Goal: Information Seeking & Learning: Check status

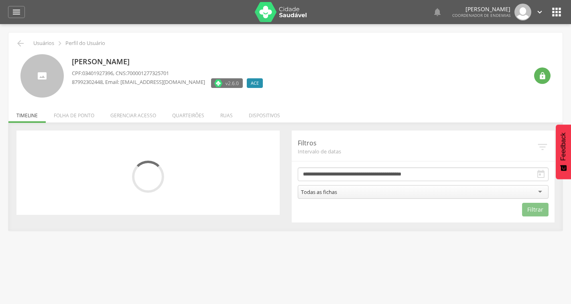
click at [281, 13] on img at bounding box center [281, 12] width 52 height 20
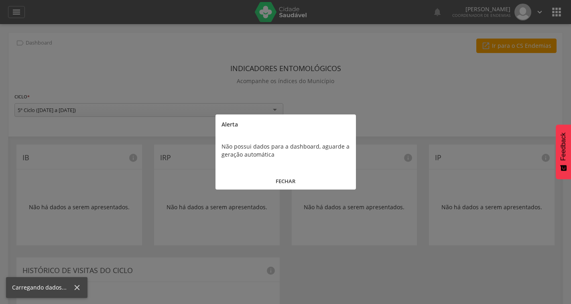
click at [290, 182] on button "FECHAR" at bounding box center [286, 181] width 141 height 17
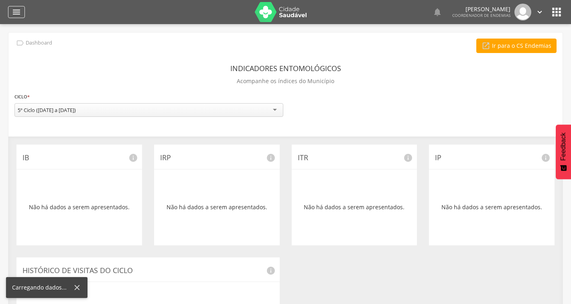
click at [12, 14] on icon "" at bounding box center [17, 12] width 10 height 10
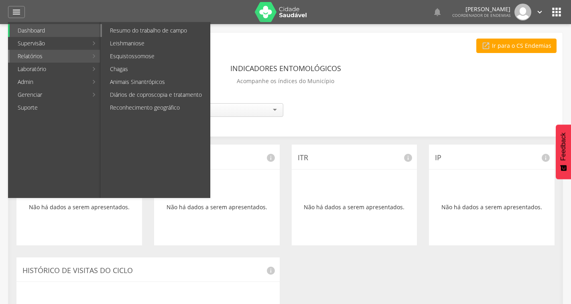
click at [120, 33] on link "Resumo do trabalho de campo" at bounding box center [156, 30] width 108 height 13
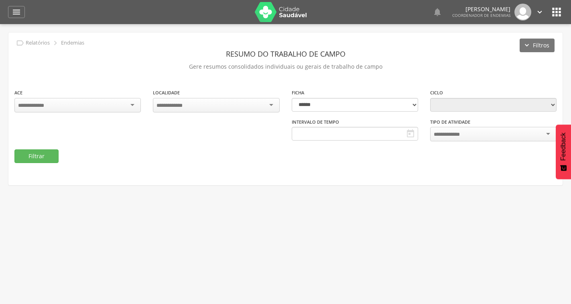
type input "**********"
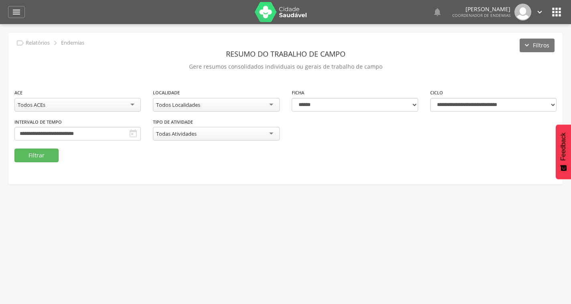
click at [73, 103] on div "Todos ACEs" at bounding box center [77, 105] width 126 height 14
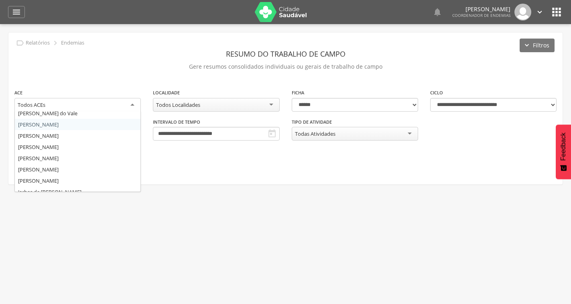
scroll to position [40, 0]
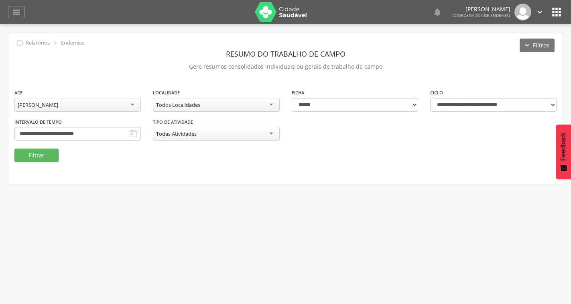
click at [131, 132] on icon "" at bounding box center [133, 134] width 10 height 10
click at [132, 132] on icon "" at bounding box center [133, 134] width 10 height 10
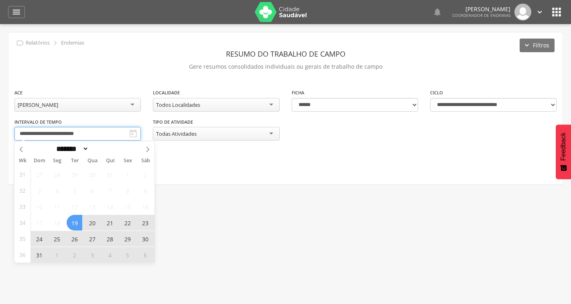
click at [105, 132] on input "**********" at bounding box center [77, 134] width 126 height 14
click at [150, 148] on icon at bounding box center [148, 150] width 6 height 6
select select "*"
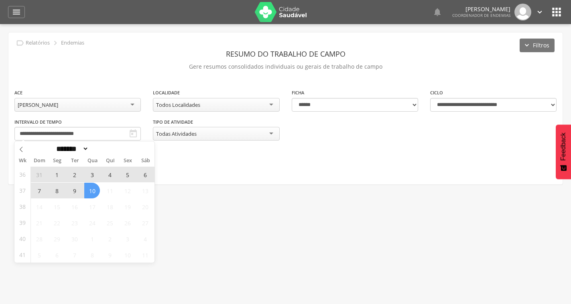
click at [90, 191] on span "10" at bounding box center [92, 191] width 16 height 16
type input "**********"
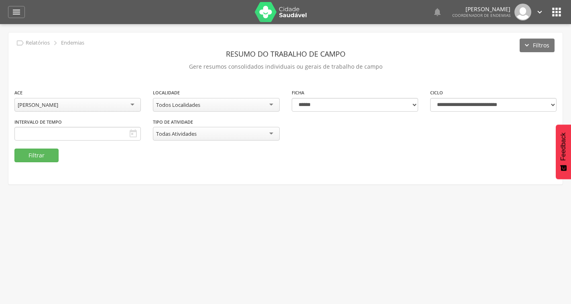
click at [233, 169] on div "**********" at bounding box center [285, 109] width 554 height 152
click at [134, 131] on icon "" at bounding box center [133, 134] width 10 height 10
click at [131, 133] on icon "" at bounding box center [133, 134] width 10 height 10
click at [112, 133] on input "text" at bounding box center [77, 134] width 126 height 14
click at [147, 149] on icon at bounding box center [148, 150] width 6 height 6
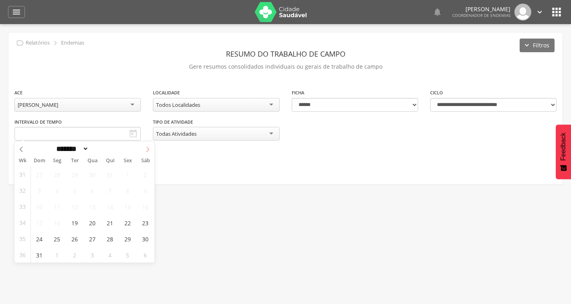
select select "*"
click at [85, 189] on span "10" at bounding box center [92, 191] width 16 height 16
type input "**********"
click at [221, 204] on div " Usuários  Perfil do Usuário ROBIN RODRIGUES OLIVEIRA DA SILVA CPF: 000.000.0…" at bounding box center [285, 176] width 571 height 304
click at [131, 131] on icon "" at bounding box center [133, 134] width 10 height 10
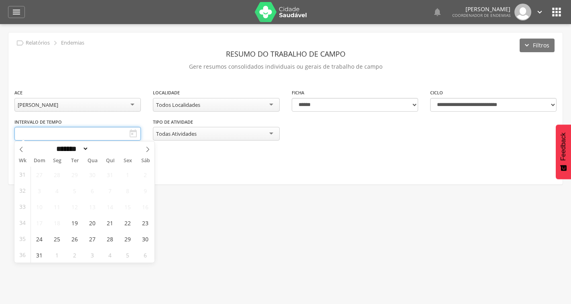
click at [62, 133] on input "text" at bounding box center [77, 134] width 126 height 14
click at [144, 147] on span at bounding box center [148, 148] width 14 height 14
select select "*"
click at [92, 187] on span "10" at bounding box center [92, 191] width 16 height 16
type input "**********"
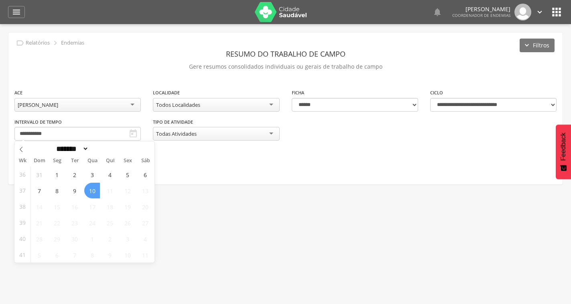
click at [90, 192] on span "10" at bounding box center [92, 191] width 16 height 16
click at [38, 159] on button "Filtrar" at bounding box center [36, 156] width 44 height 14
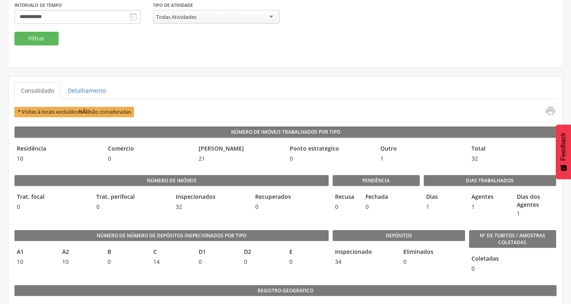
scroll to position [0, 0]
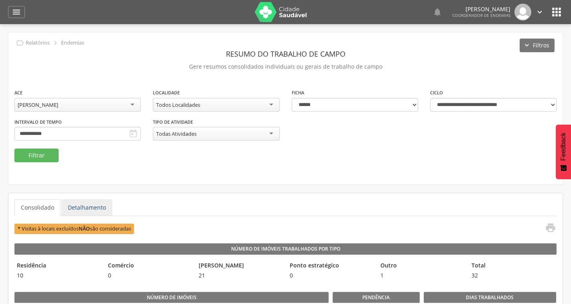
click at [88, 208] on link "Detalhamento" at bounding box center [86, 207] width 51 height 17
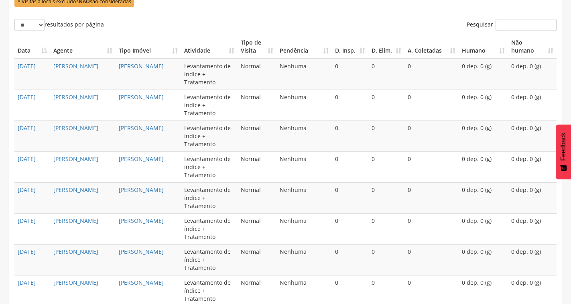
scroll to position [268, 0]
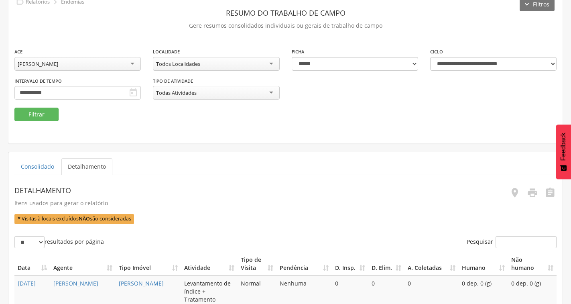
scroll to position [0, 0]
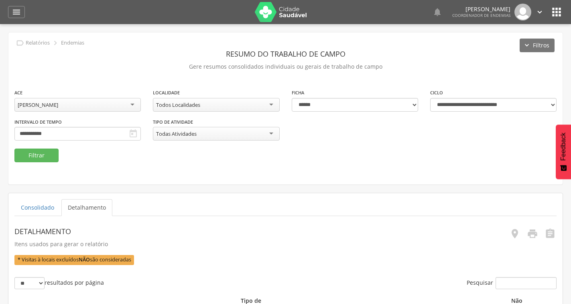
click at [560, 18] on icon "" at bounding box center [556, 12] width 13 height 13
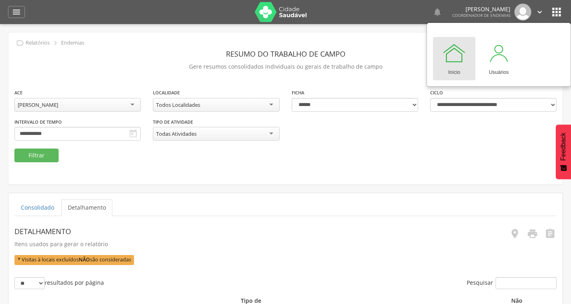
click at [389, 64] on p "Gere resumos consolidados individuais ou gerais de trabalho de campo" at bounding box center [285, 66] width 542 height 11
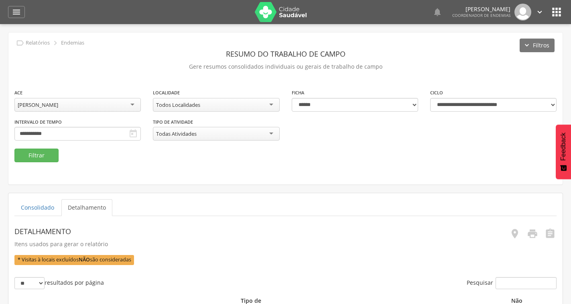
click at [286, 13] on img at bounding box center [281, 12] width 52 height 20
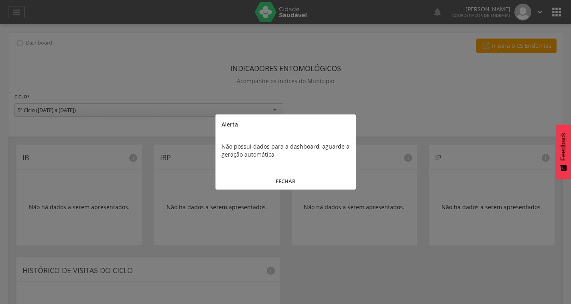
click at [340, 119] on div "Alerta" at bounding box center [286, 124] width 141 height 20
click at [290, 179] on button "FECHAR" at bounding box center [286, 181] width 141 height 17
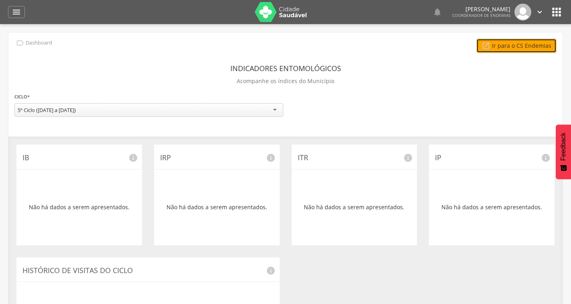
click at [525, 39] on link " Ir para o CS Endemias" at bounding box center [516, 46] width 80 height 14
click at [202, 110] on div "5º Ciclo (19/08/25 a 15/10/25)" at bounding box center [148, 110] width 269 height 14
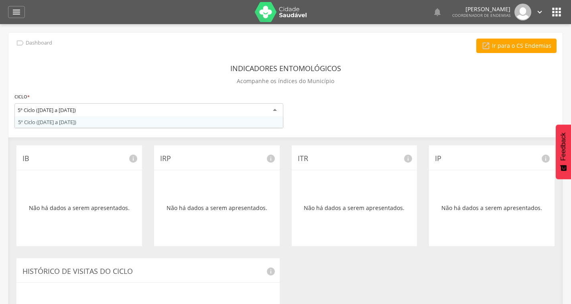
click at [168, 47] on div " Ir para o CS Endemias" at bounding box center [285, 46] width 542 height 14
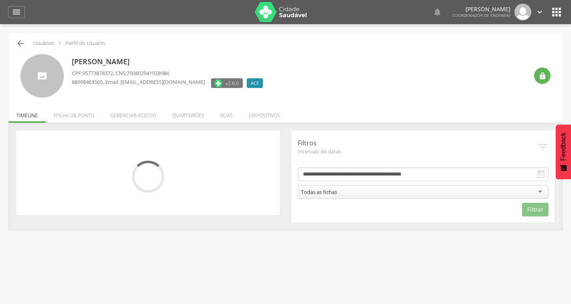
click at [20, 39] on icon "" at bounding box center [21, 44] width 10 height 10
